Goal: Check status: Check status

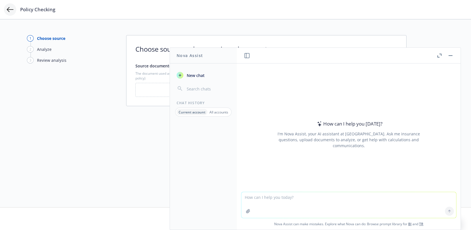
click at [13, 9] on icon at bounding box center [10, 9] width 7 height 7
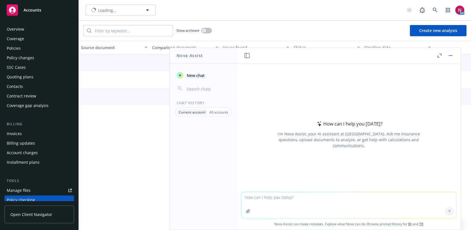
scroll to position [76, 0]
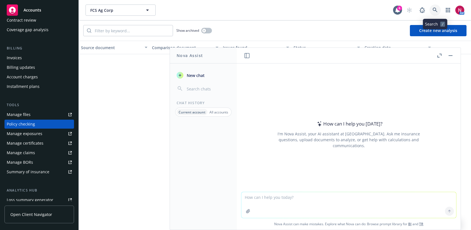
click at [437, 9] on icon at bounding box center [435, 10] width 5 height 5
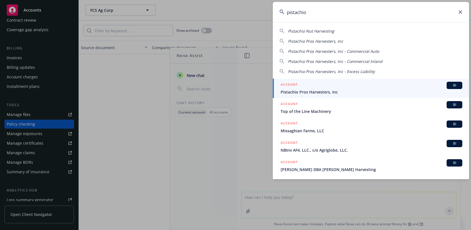
type input "pistachio"
click at [361, 92] on span "Pistachio Pros Harvesters, Inc" at bounding box center [372, 92] width 182 height 6
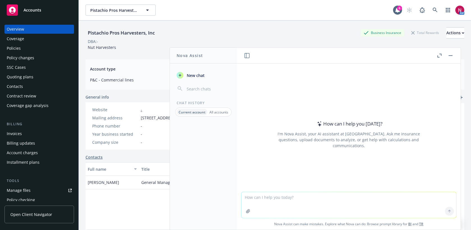
click at [449, 56] on button "button" at bounding box center [450, 55] width 7 height 7
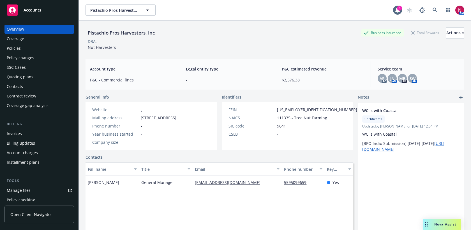
click at [36, 56] on div "Policy changes" at bounding box center [39, 57] width 65 height 9
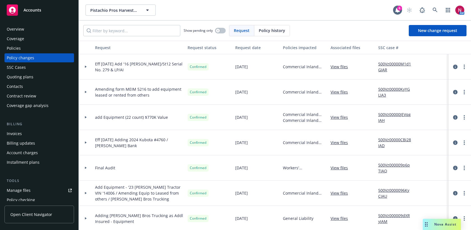
click at [20, 45] on div "Policies" at bounding box center [14, 48] width 14 height 9
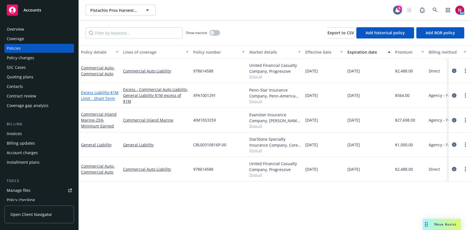
click at [93, 91] on link "Excess Liability - $1M Limit - Short Term" at bounding box center [100, 95] width 38 height 11
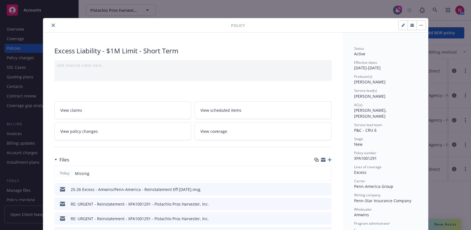
click at [141, 135] on link "View policy changes" at bounding box center [122, 131] width 137 height 18
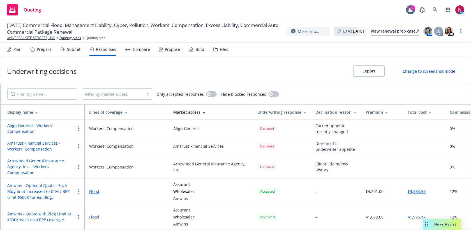
scroll to position [343, 0]
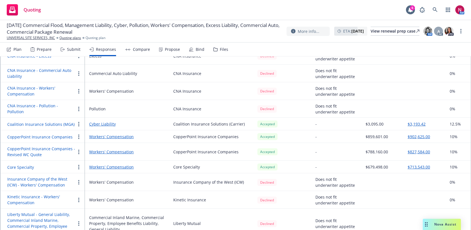
click at [68, 51] on div "Submit" at bounding box center [73, 49] width 13 height 4
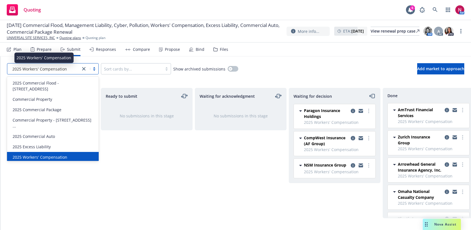
click at [68, 71] on div "2025 Workers' Compensation" at bounding box center [44, 69] width 68 height 6
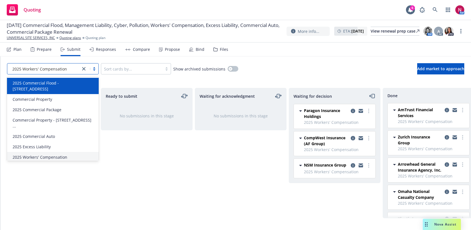
click at [65, 81] on span "2025 Commercial Flood - [STREET_ADDRESS]" at bounding box center [54, 86] width 83 height 12
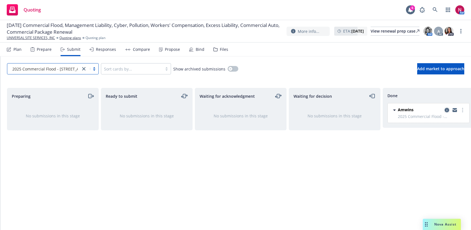
click at [447, 110] on icon "copy logging email" at bounding box center [447, 110] width 4 height 4
